Goal: Information Seeking & Learning: Learn about a topic

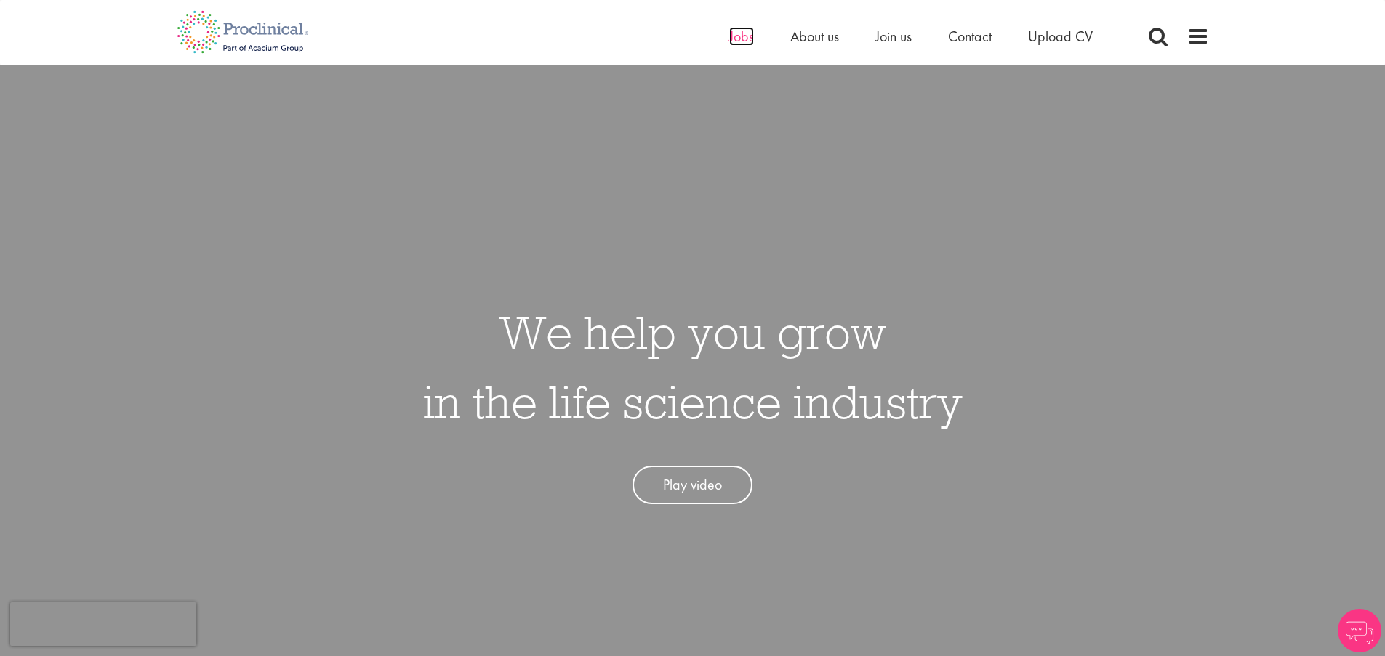
click at [751, 34] on span "Jobs" at bounding box center [741, 36] width 25 height 19
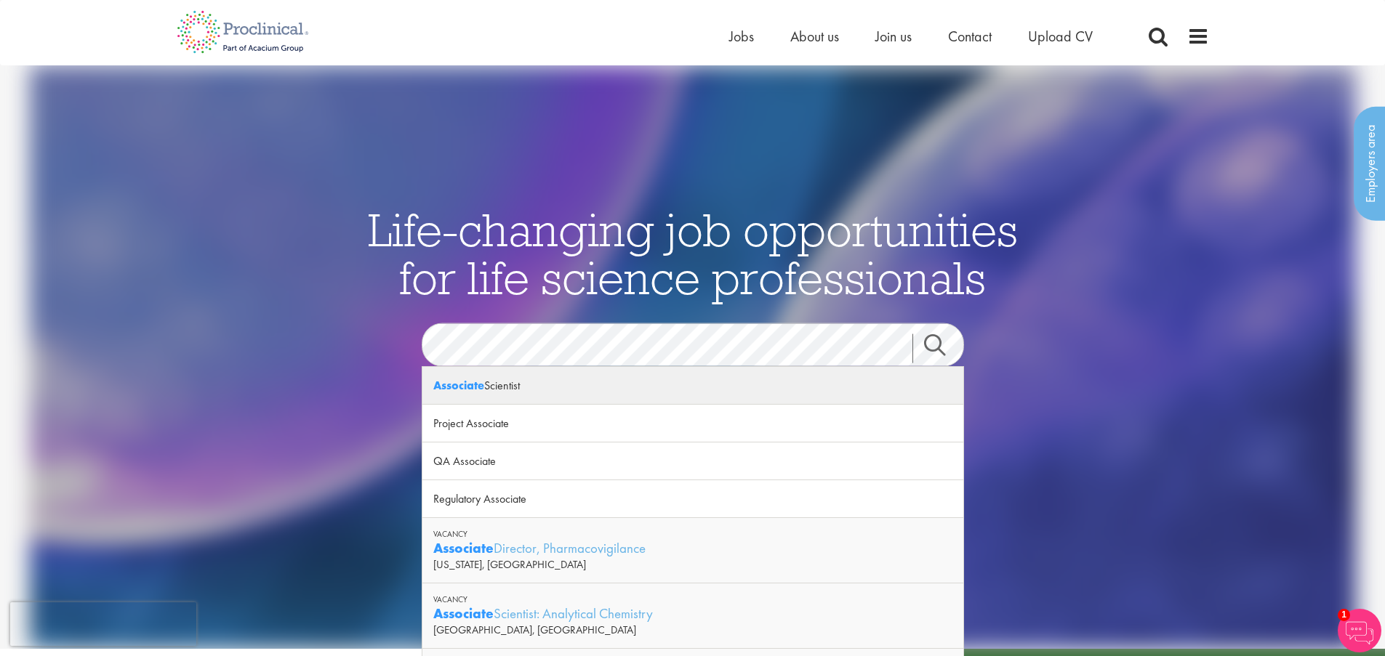
click at [864, 387] on div "Associate Scientist" at bounding box center [692, 386] width 541 height 38
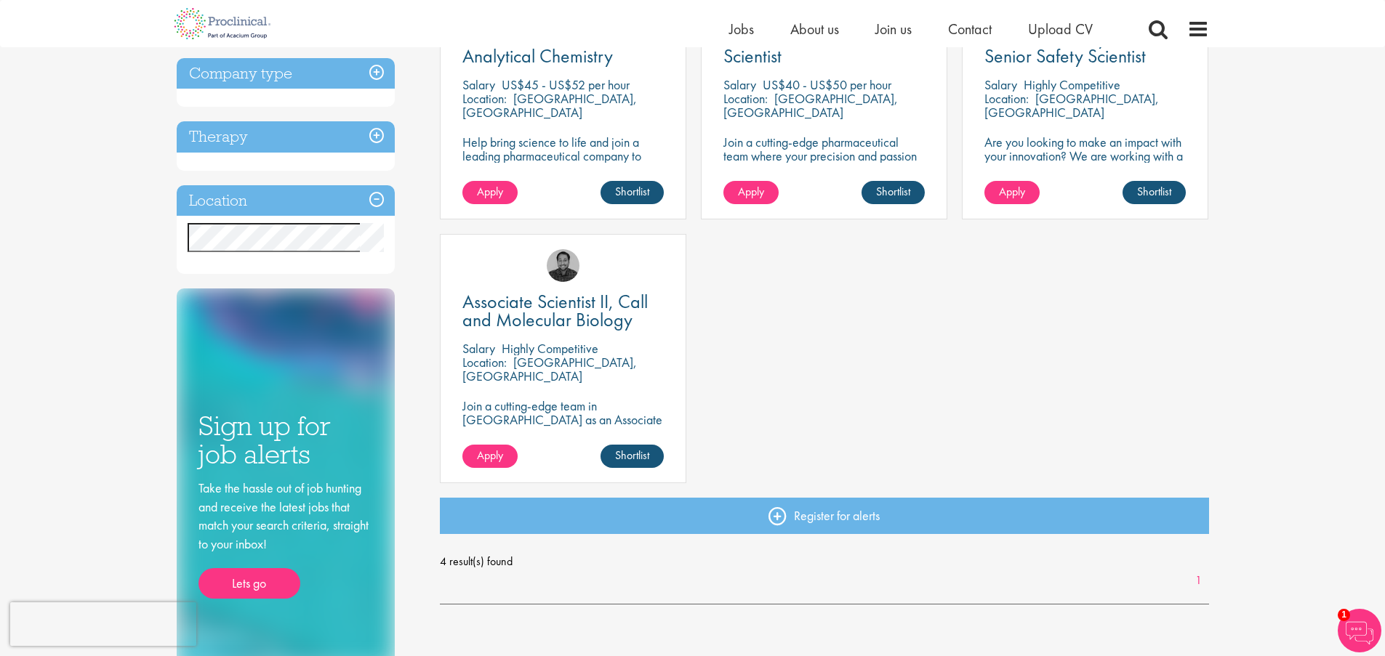
scroll to position [104, 0]
